Goal: Transaction & Acquisition: Purchase product/service

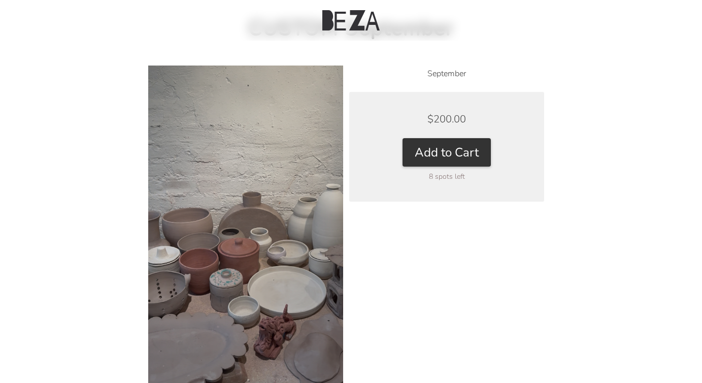
scroll to position [120, 0]
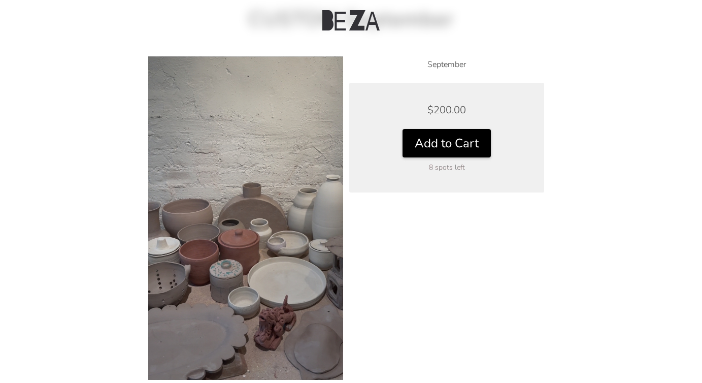
click at [465, 154] on button "Add to Cart" at bounding box center [447, 143] width 88 height 28
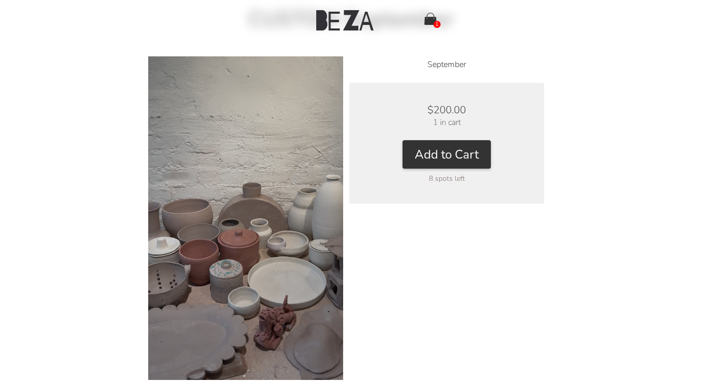
scroll to position [0, 0]
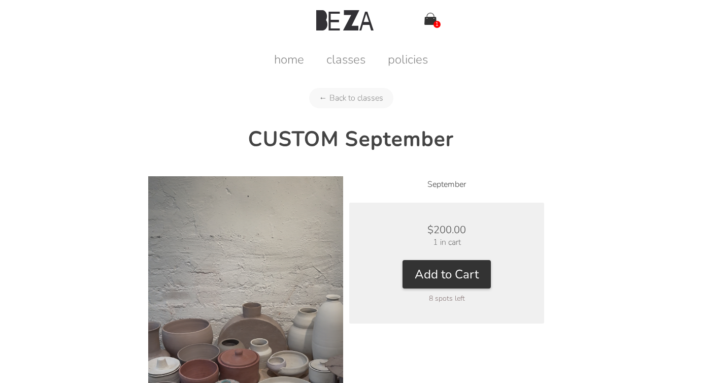
click at [431, 22] on img at bounding box center [431, 19] width 12 height 12
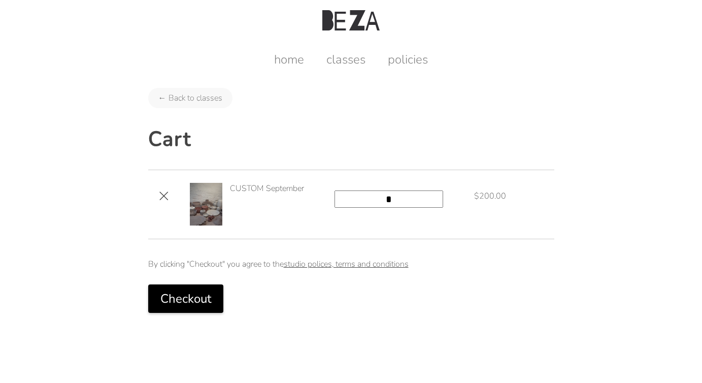
click at [187, 302] on button "Checkout" at bounding box center [185, 298] width 75 height 28
